Goal: Check status: Check status

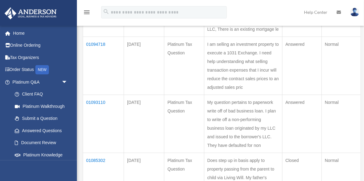
scroll to position [143, 0]
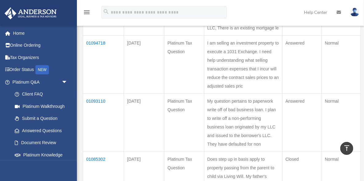
click at [101, 68] on td "01094718" at bounding box center [103, 65] width 41 height 58
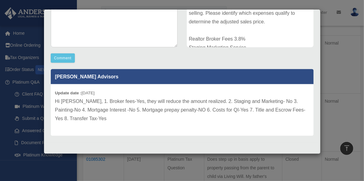
scroll to position [0, 0]
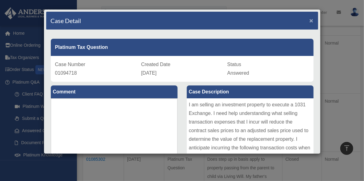
click at [312, 20] on span "×" at bounding box center [312, 20] width 4 height 7
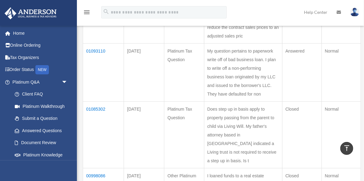
scroll to position [194, 0]
click at [101, 94] on td "01093110" at bounding box center [103, 72] width 41 height 58
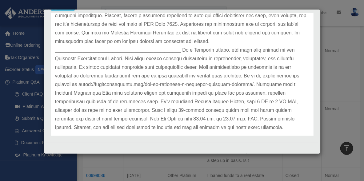
scroll to position [0, 0]
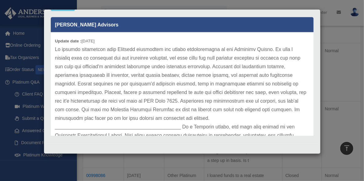
click at [335, 92] on div "Case Detail × Platinum Tax Question Case Number 01093110 Created Date [DATE] St…" at bounding box center [182, 90] width 364 height 181
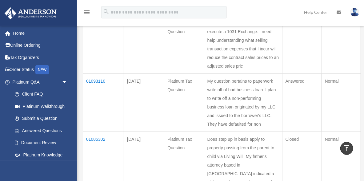
scroll to position [207, 0]
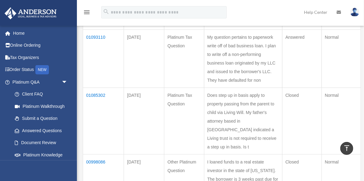
click at [93, 80] on td "01093110" at bounding box center [103, 59] width 41 height 58
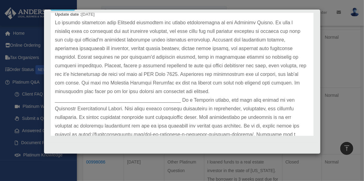
scroll to position [0, 0]
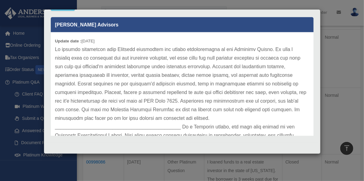
click at [346, 54] on div "Case Detail × Platinum Tax Question Case Number 01093110 Created Date [DATE] St…" at bounding box center [182, 90] width 364 height 181
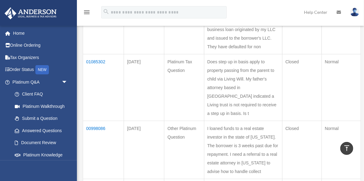
scroll to position [253, 0]
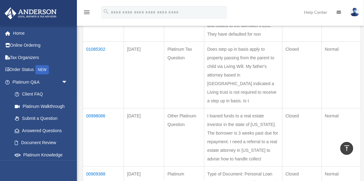
click at [91, 109] on td "01085302" at bounding box center [103, 75] width 41 height 67
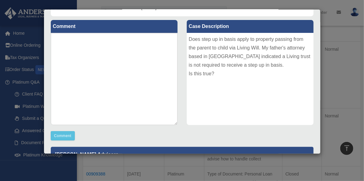
scroll to position [0, 0]
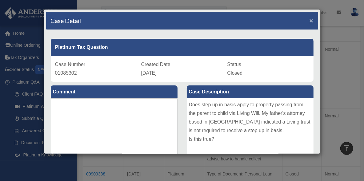
click at [312, 20] on span "×" at bounding box center [312, 20] width 4 height 7
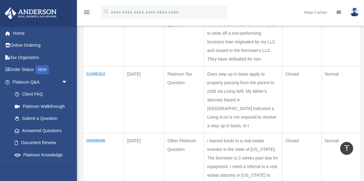
scroll to position [204, 0]
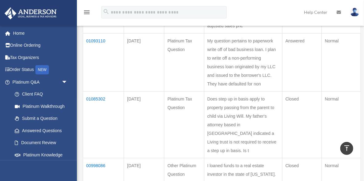
click at [101, 81] on td "01093110" at bounding box center [103, 63] width 41 height 58
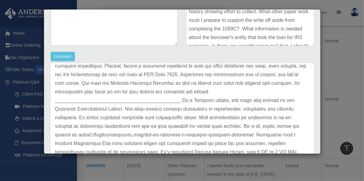
scroll to position [0, 0]
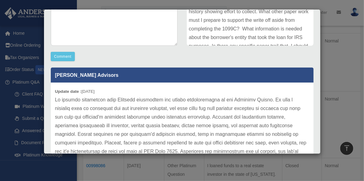
click at [156, 103] on p at bounding box center [182, 178] width 254 height 164
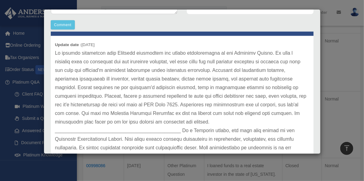
click at [338, 46] on div "Case Detail × Platinum Tax Question Case Number 01093110 Created Date [DATE] St…" at bounding box center [182, 90] width 364 height 181
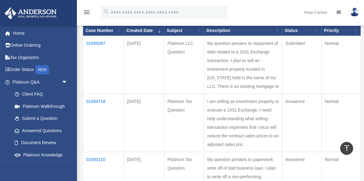
scroll to position [82, 0]
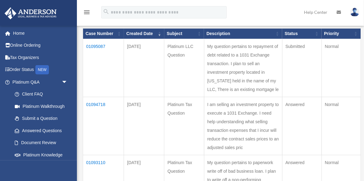
click at [90, 130] on td "01094718" at bounding box center [103, 126] width 41 height 58
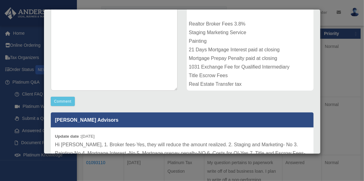
scroll to position [90, 0]
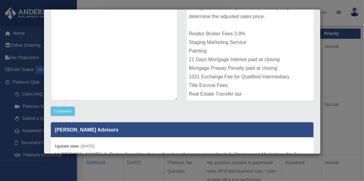
click at [332, 62] on div "Case Detail × Platinum Tax Question Case Number 01094718 Created Date [DATE] St…" at bounding box center [182, 90] width 364 height 181
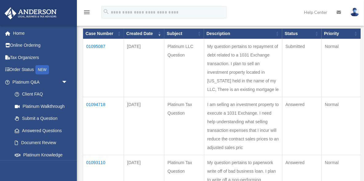
click at [101, 45] on td "01095087" at bounding box center [103, 68] width 41 height 58
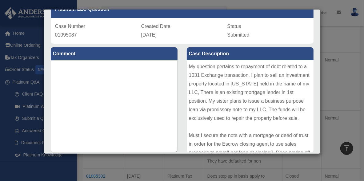
click at [333, 48] on div "Case Detail × Platinum LLC Question Case Number 01095087 Created Date [DATE] St…" at bounding box center [182, 90] width 364 height 181
